Goal: Transaction & Acquisition: Purchase product/service

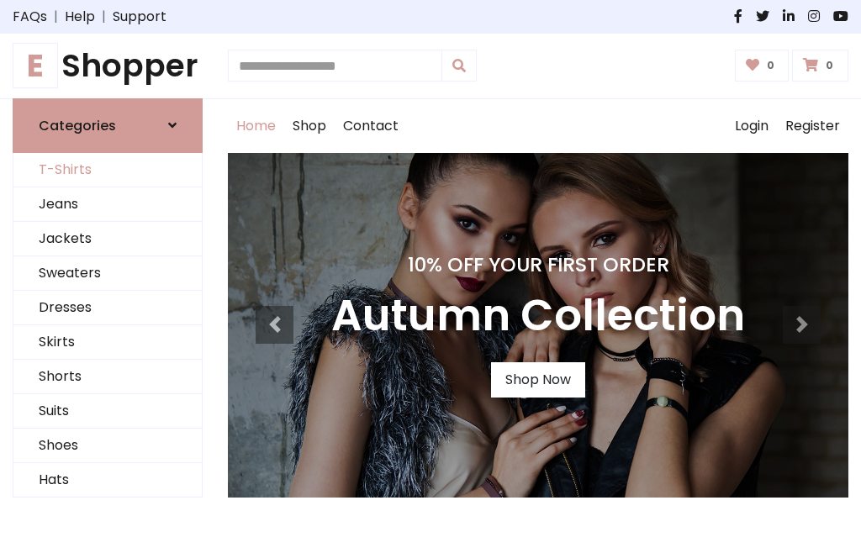
click at [108, 170] on link "T-Shirts" at bounding box center [107, 170] width 188 height 34
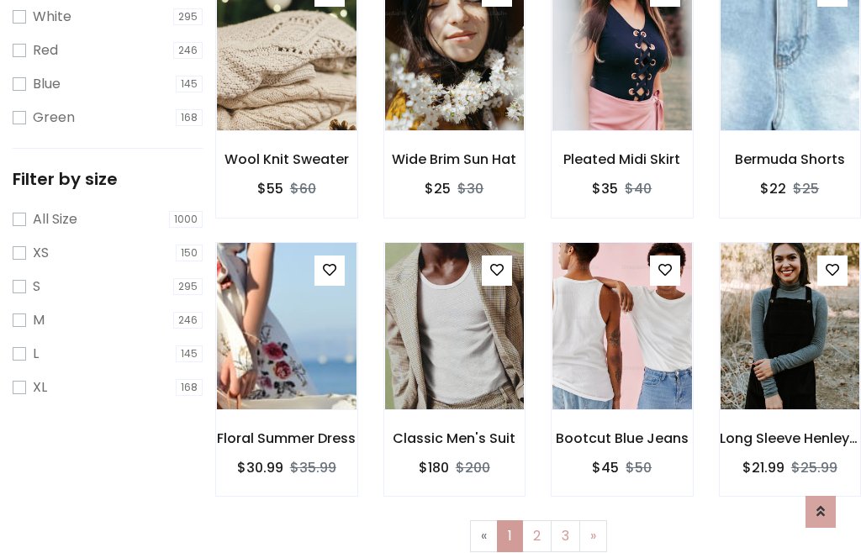
scroll to position [30, 0]
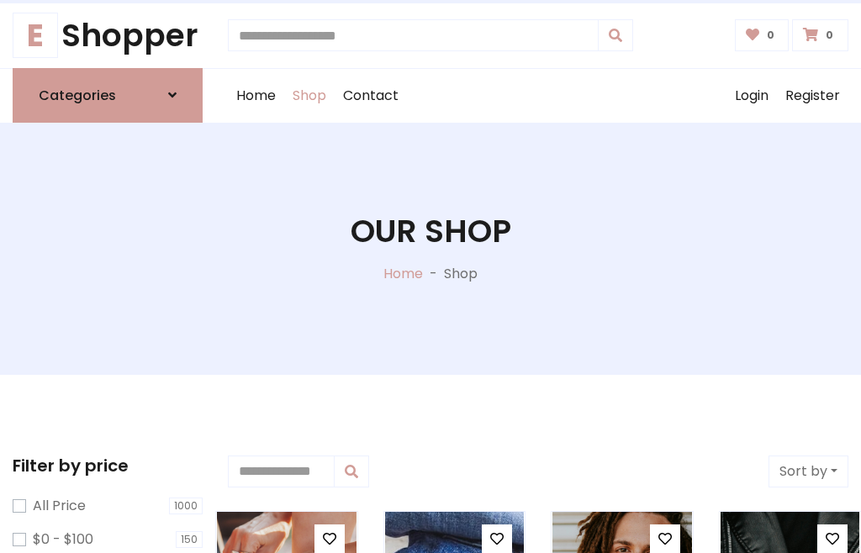
click at [430, 248] on h1 "Our Shop" at bounding box center [431, 232] width 161 height 38
click at [538, 95] on div "Home Shop Contact Log out Login Register" at bounding box center [538, 96] width 620 height 54
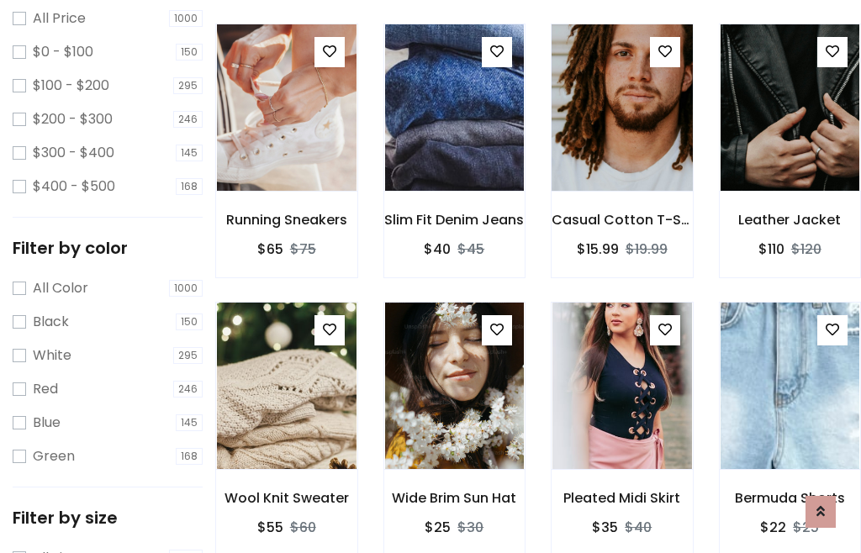
click at [621, 138] on img at bounding box center [621, 107] width 167 height 403
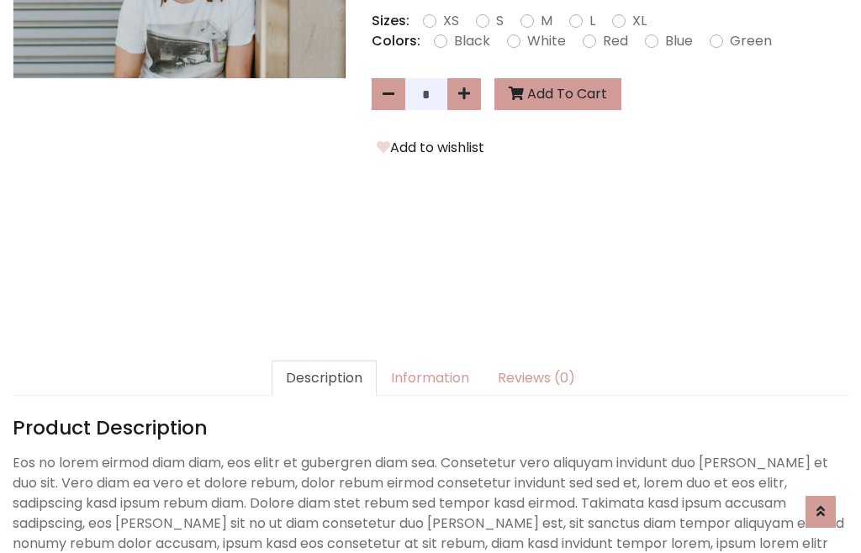
scroll to position [411, 0]
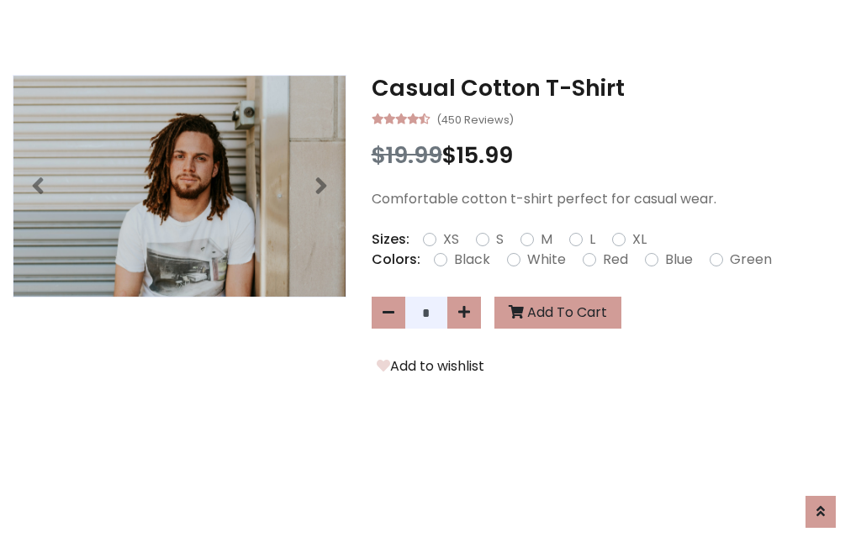
click at [609, 87] on h3 "Casual Cotton T-Shirt" at bounding box center [610, 88] width 477 height 27
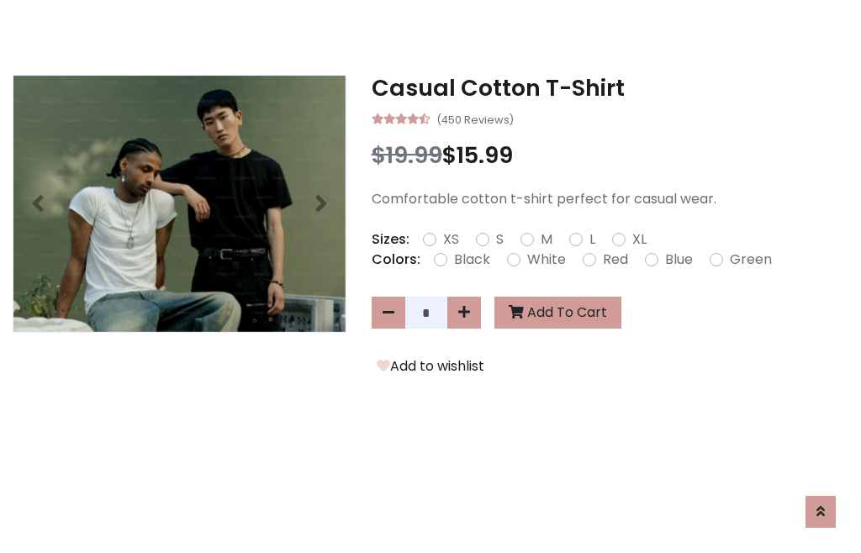
click at [609, 87] on h3 "Casual Cotton T-Shirt" at bounding box center [610, 88] width 477 height 27
